Goal: Task Accomplishment & Management: Use online tool/utility

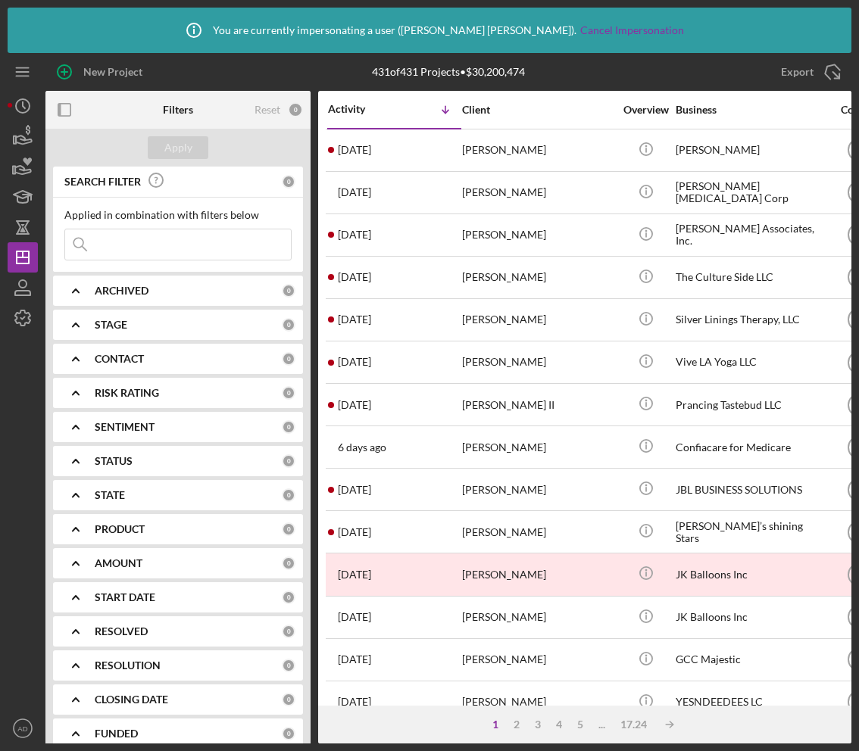
click at [5, 332] on div "Icon/Info You are currently impersonating a user ( [PERSON_NAME] ). Cancel Impe…" at bounding box center [429, 375] width 859 height 751
click at [26, 320] on icon "button" at bounding box center [23, 318] width 38 height 38
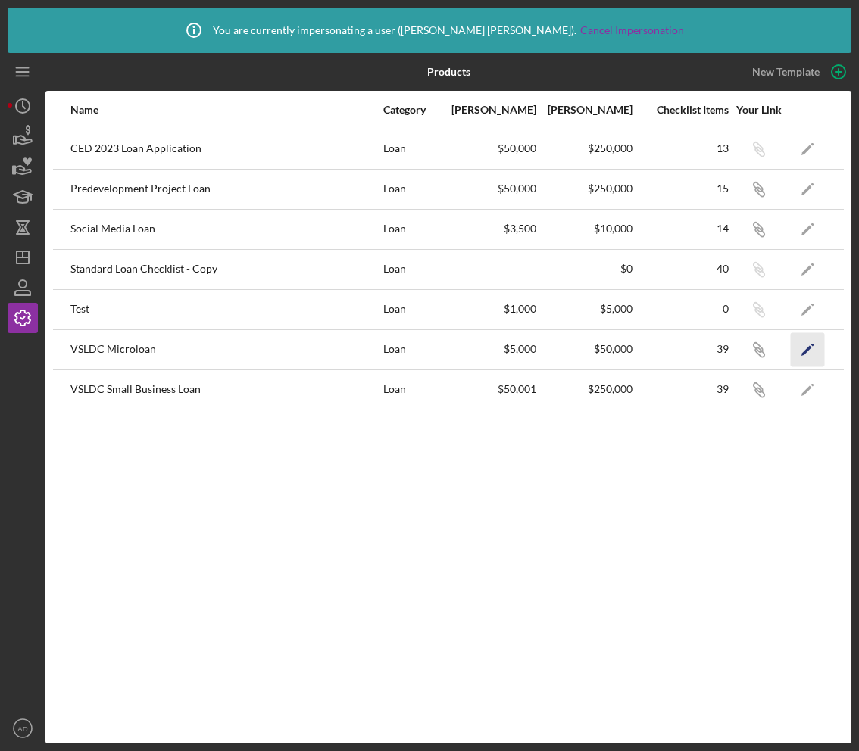
click at [813, 351] on icon "Icon/Edit" at bounding box center [808, 349] width 34 height 34
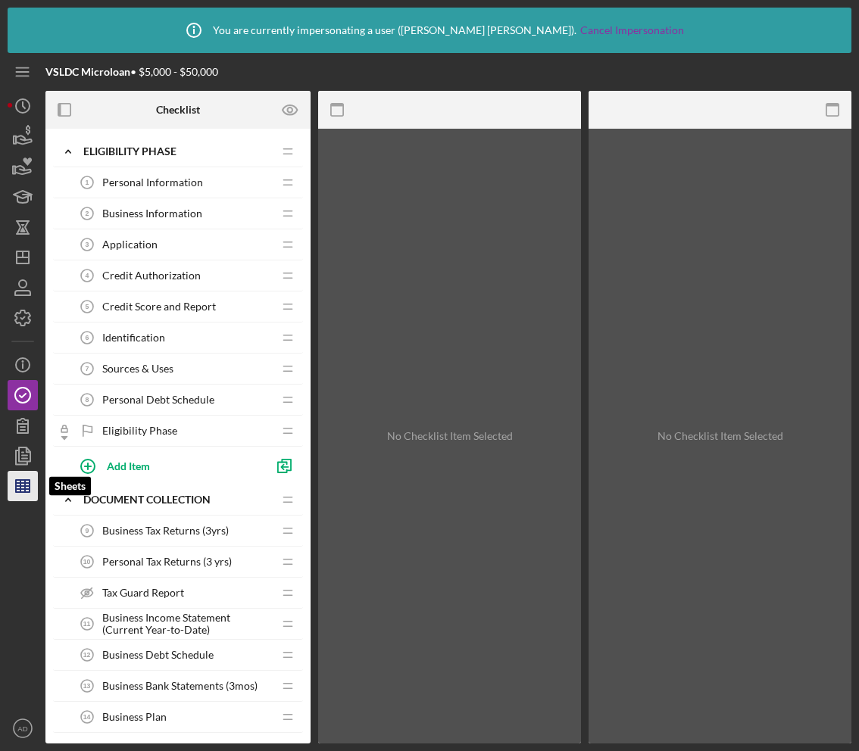
click at [15, 493] on icon "button" at bounding box center [23, 486] width 38 height 38
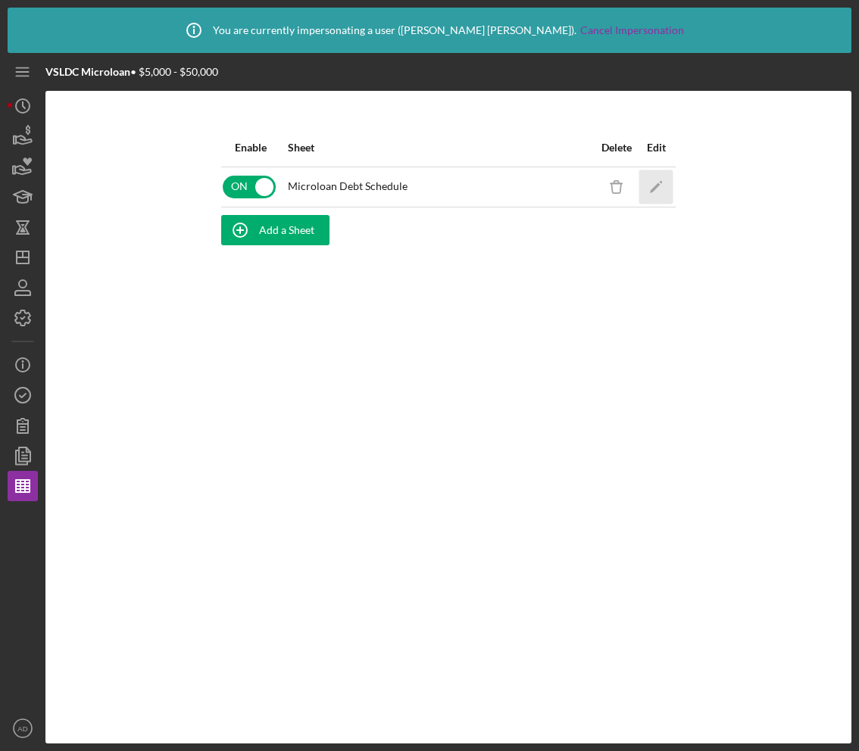
click at [663, 175] on icon "Icon/Edit" at bounding box center [656, 187] width 34 height 34
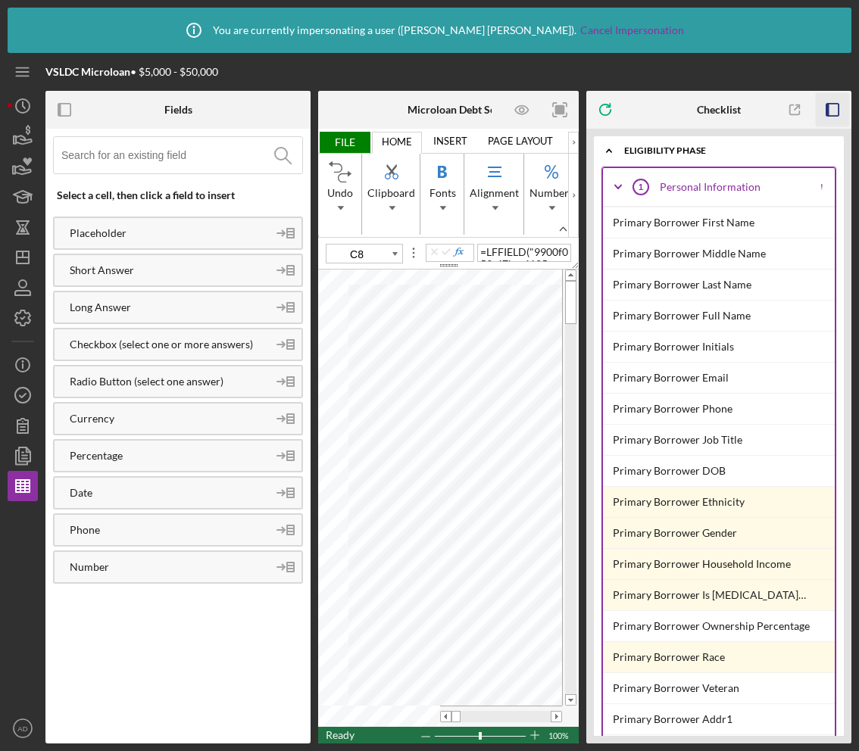
click at [836, 107] on icon "button" at bounding box center [833, 110] width 34 height 34
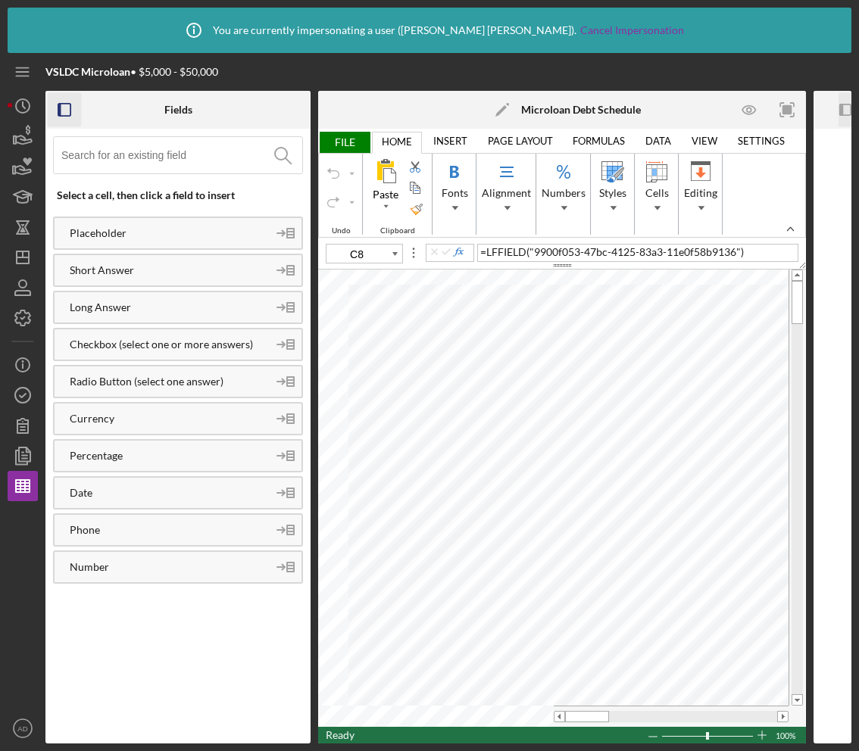
click at [66, 111] on icon "button" at bounding box center [65, 110] width 34 height 34
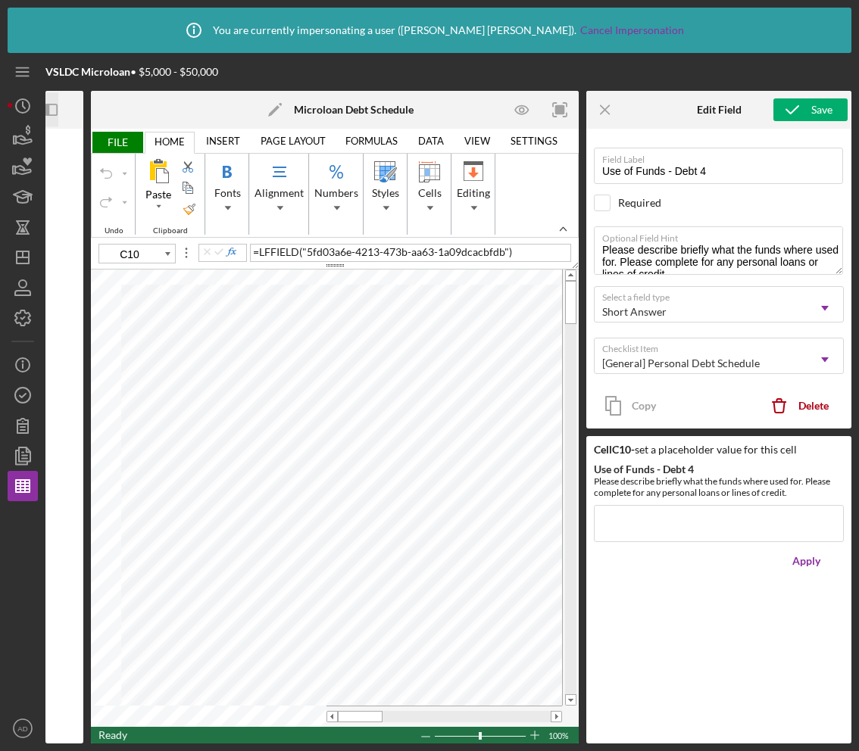
type input "C9"
type input "Use of Funds - Debt 3"
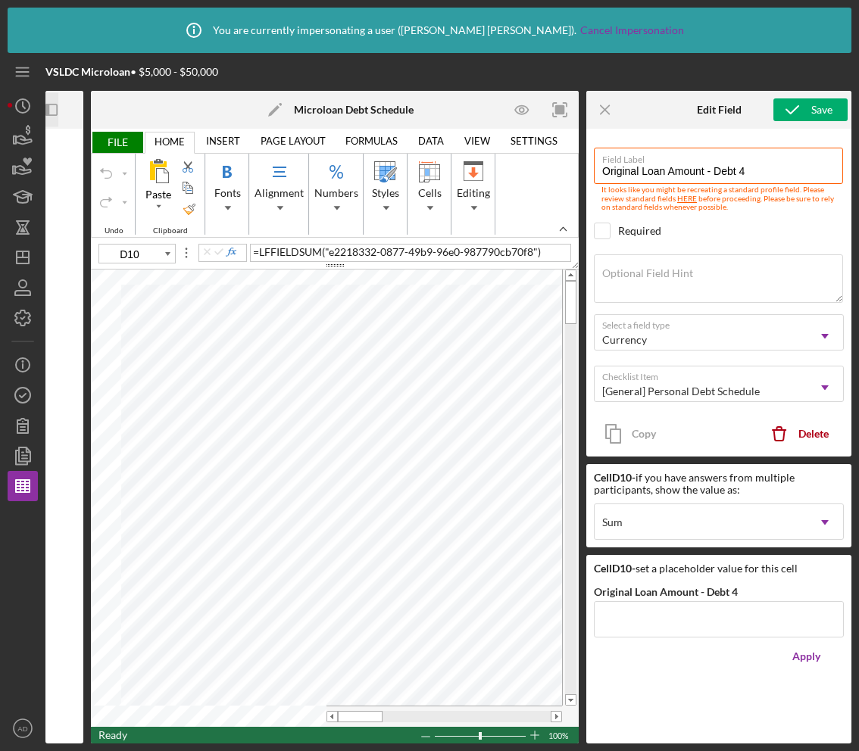
type input "D11"
